Goal: Information Seeking & Learning: Learn about a topic

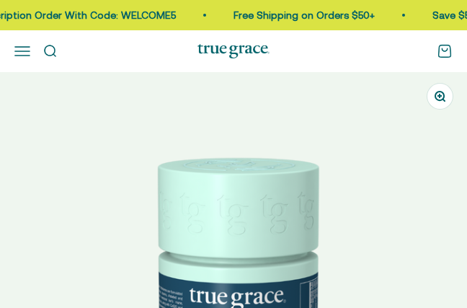
click at [368, 150] on img at bounding box center [233, 305] width 467 height 467
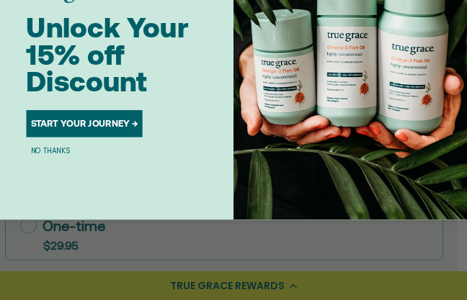
scroll to position [864, 11]
click at [44, 148] on button "NO THANKS" at bounding box center [50, 151] width 48 height 12
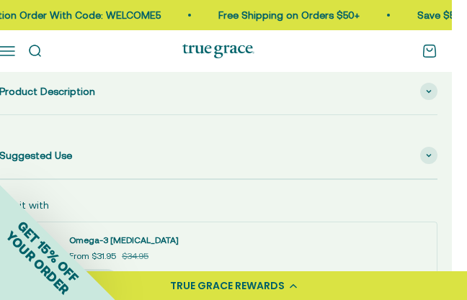
scroll to position [1167, 15]
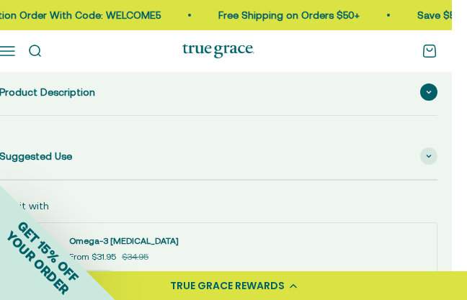
click at [426, 88] on span at bounding box center [428, 92] width 17 height 17
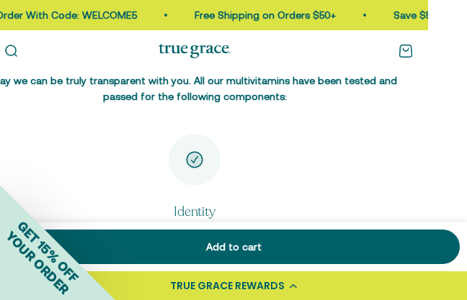
scroll to position [3375, 39]
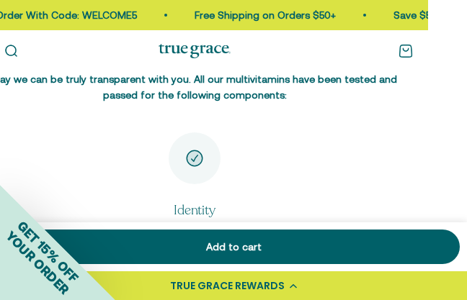
click at [196, 151] on icon "Item 1 of 4" at bounding box center [194, 158] width 15 height 15
click at [193, 151] on icon "Item 1 of 4" at bounding box center [194, 158] width 15 height 15
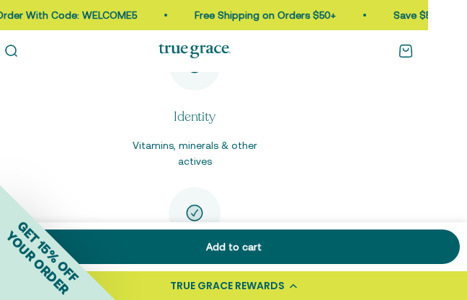
scroll to position [3469, 39]
click at [187, 137] on p "Vitamins, minerals & other actives" at bounding box center [195, 153] width 125 height 32
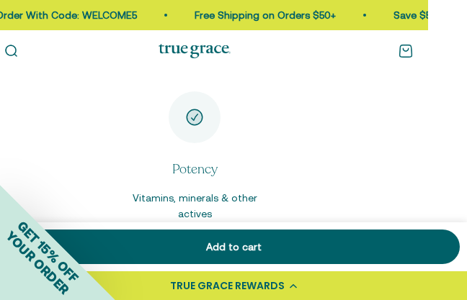
scroll to position [3565, 39]
click at [189, 109] on icon "Item 2 of 4" at bounding box center [194, 116] width 15 height 15
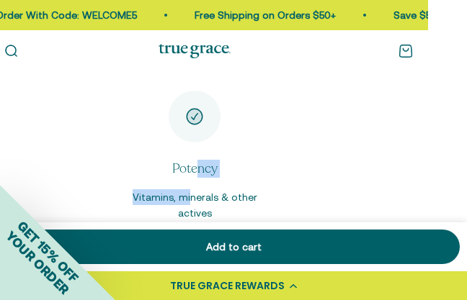
drag, startPoint x: 198, startPoint y: 148, endPoint x: 190, endPoint y: 183, distance: 35.5
click at [190, 183] on div "Potency Vitamins, minerals & other actives" at bounding box center [195, 191] width 125 height 62
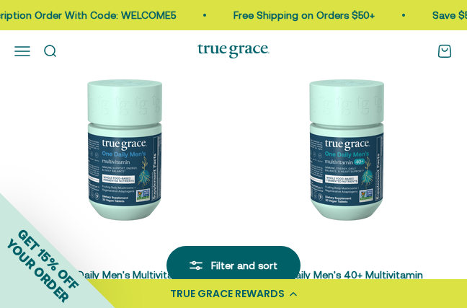
scroll to position [884, 0]
